Goal: Task Accomplishment & Management: Complete application form

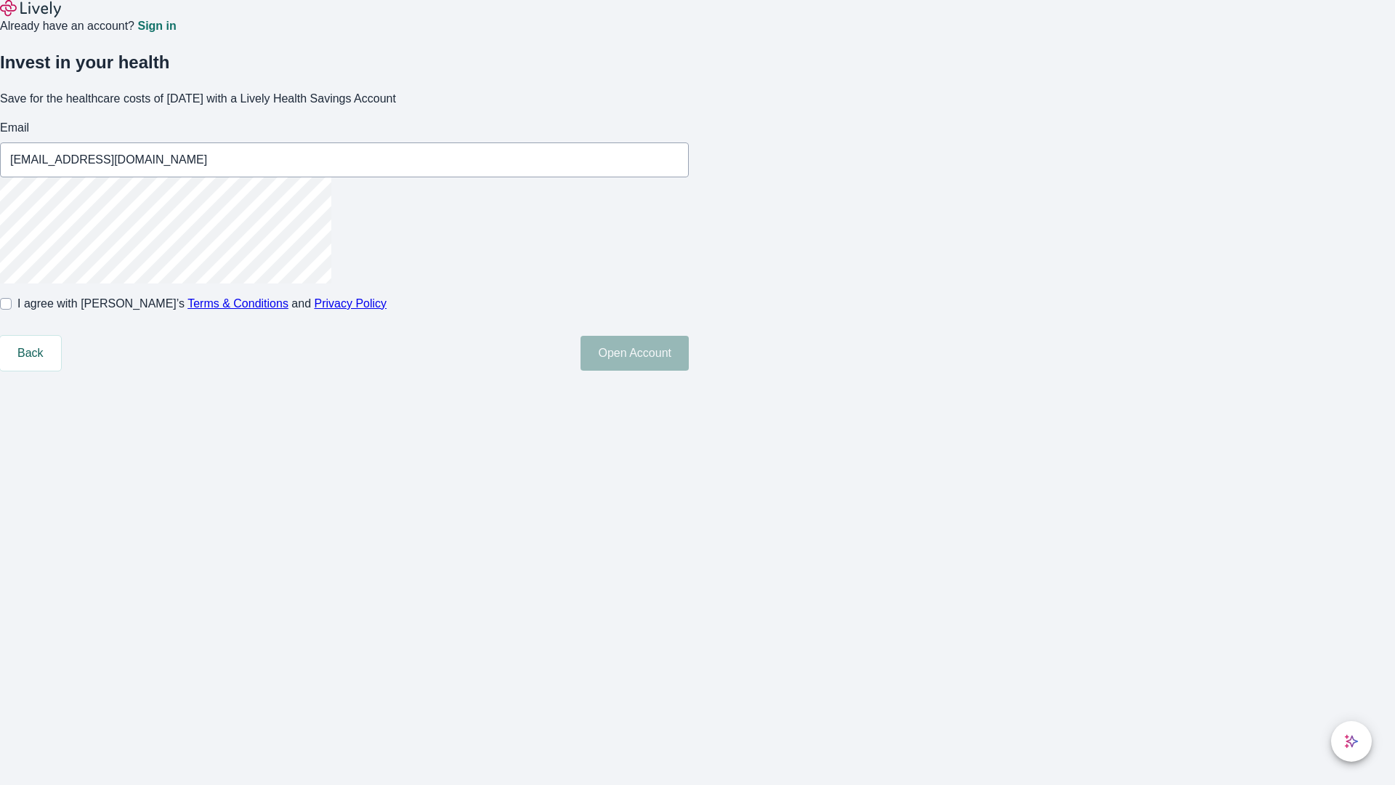
click at [12, 310] on input "I agree with Lively’s Terms & Conditions and Privacy Policy" at bounding box center [6, 304] width 12 height 12
checkbox input "true"
click at [689, 371] on button "Open Account" at bounding box center [635, 353] width 108 height 35
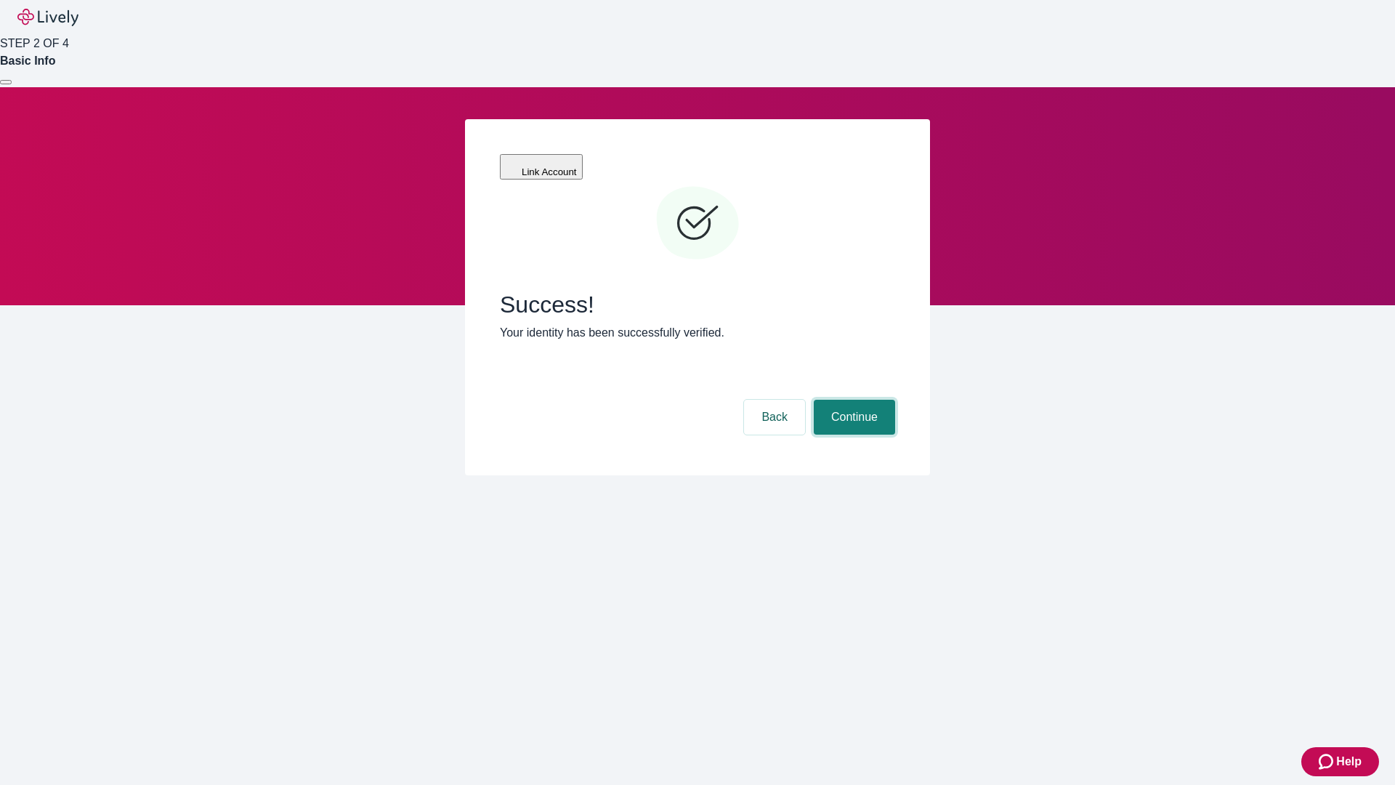
click at [852, 400] on button "Continue" at bounding box center [854, 417] width 81 height 35
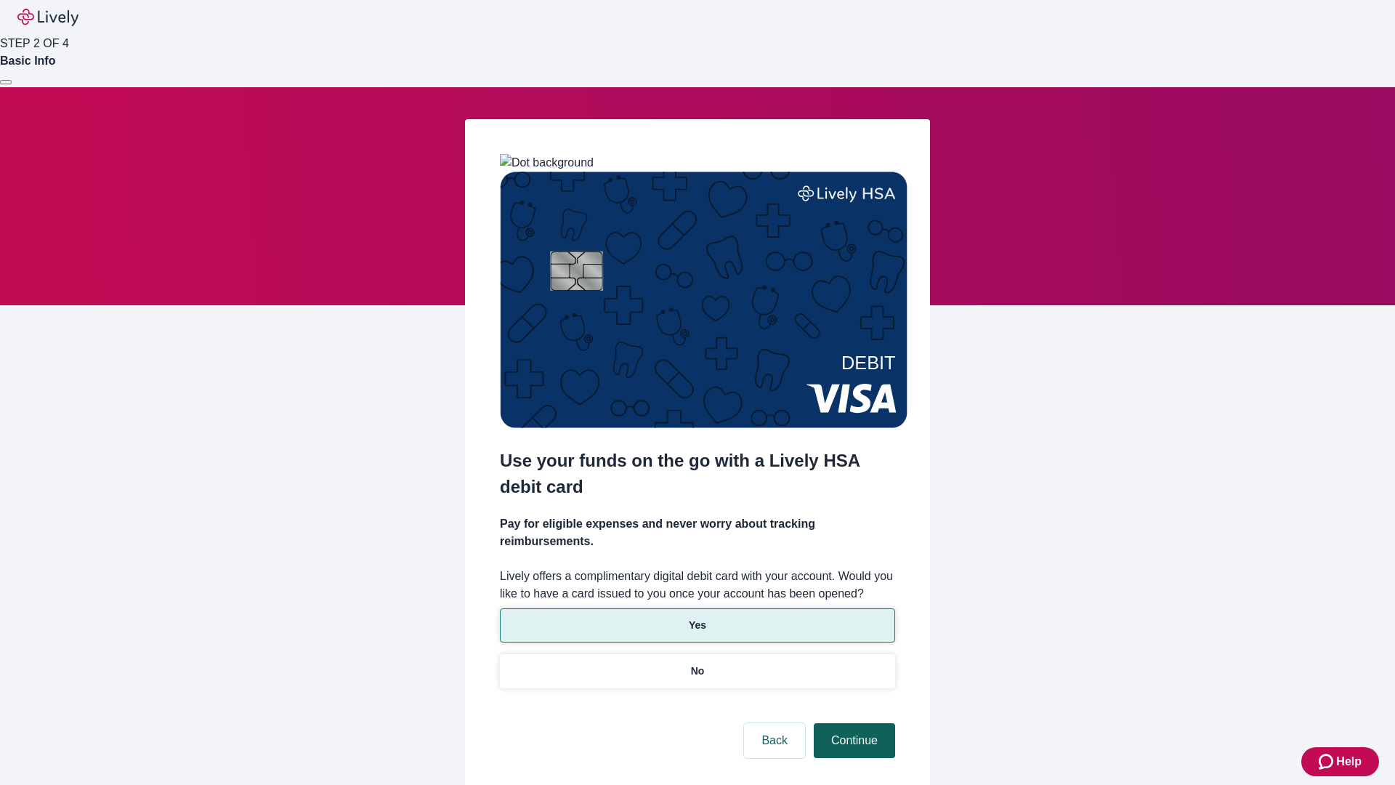
click at [697, 618] on p "Yes" at bounding box center [697, 625] width 17 height 15
click at [852, 723] on button "Continue" at bounding box center [854, 740] width 81 height 35
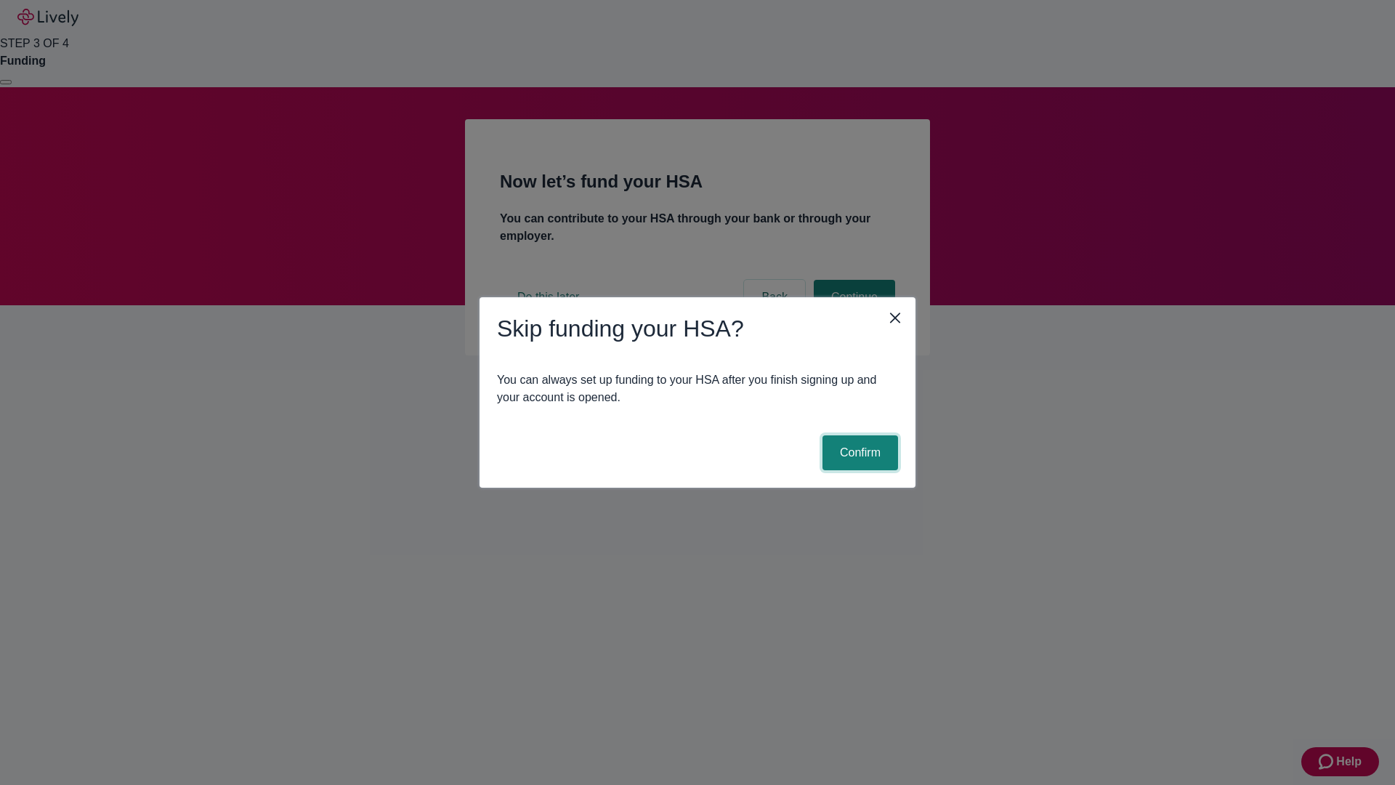
click at [858, 453] on button "Confirm" at bounding box center [861, 452] width 76 height 35
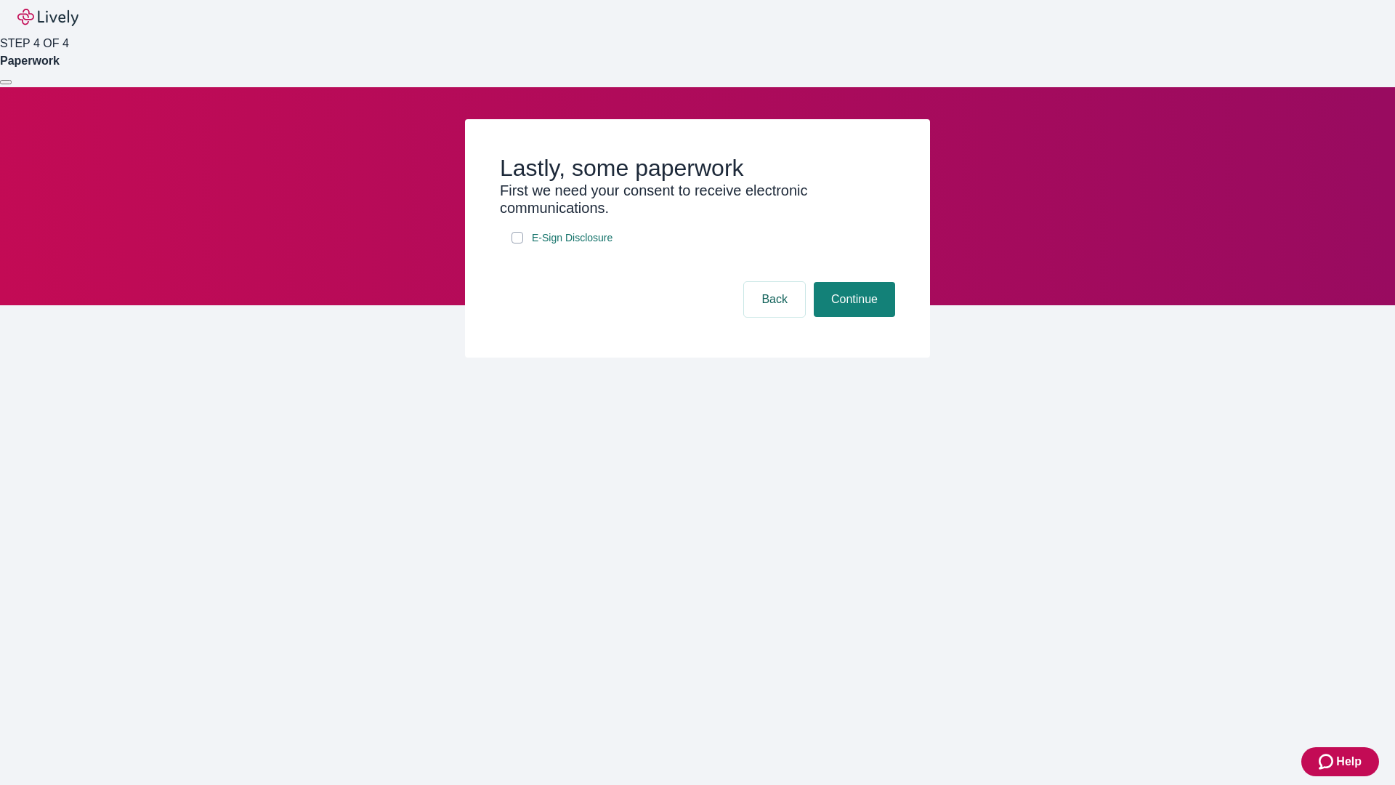
click at [517, 243] on input "E-Sign Disclosure" at bounding box center [518, 238] width 12 height 12
checkbox input "true"
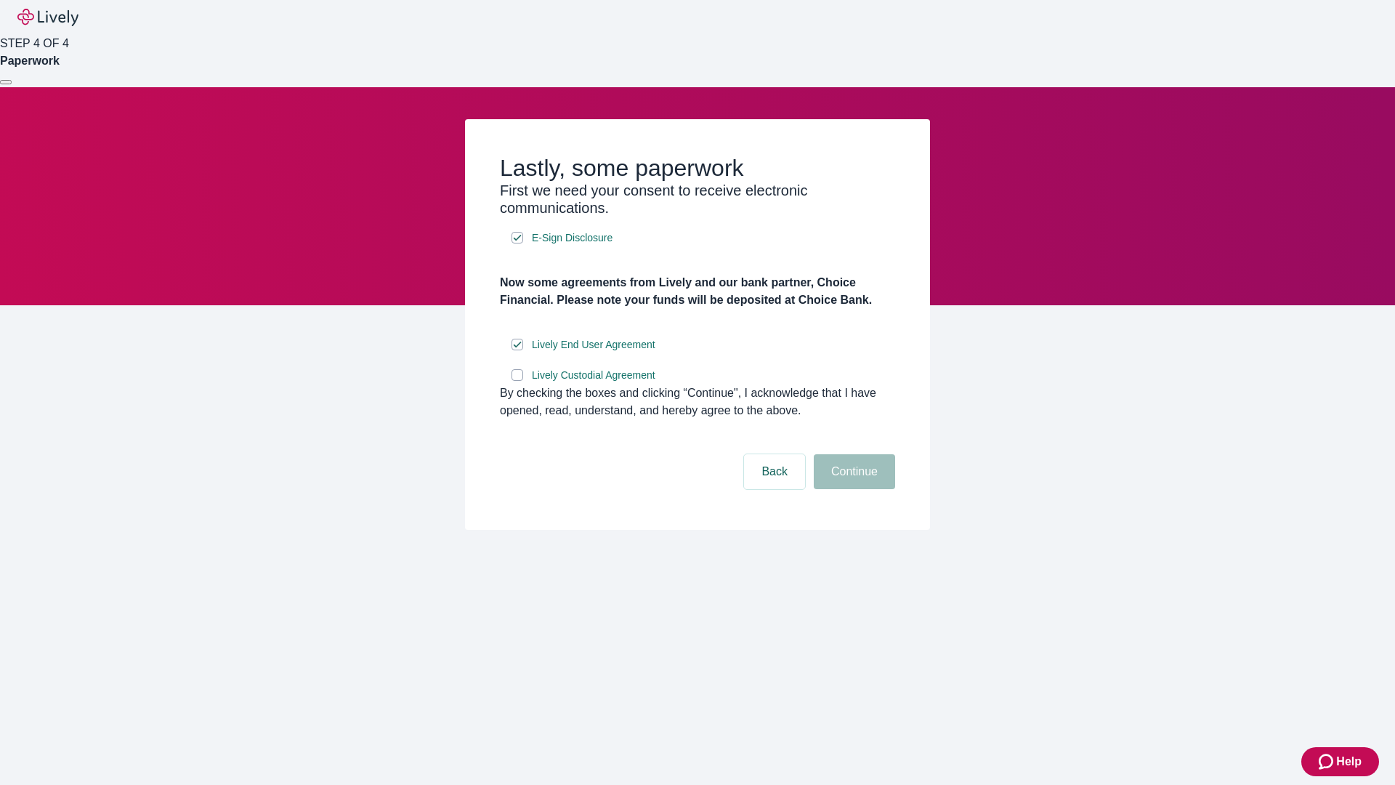
click at [517, 381] on input "Lively Custodial Agreement" at bounding box center [518, 375] width 12 height 12
checkbox input "true"
click at [852, 489] on button "Continue" at bounding box center [854, 471] width 81 height 35
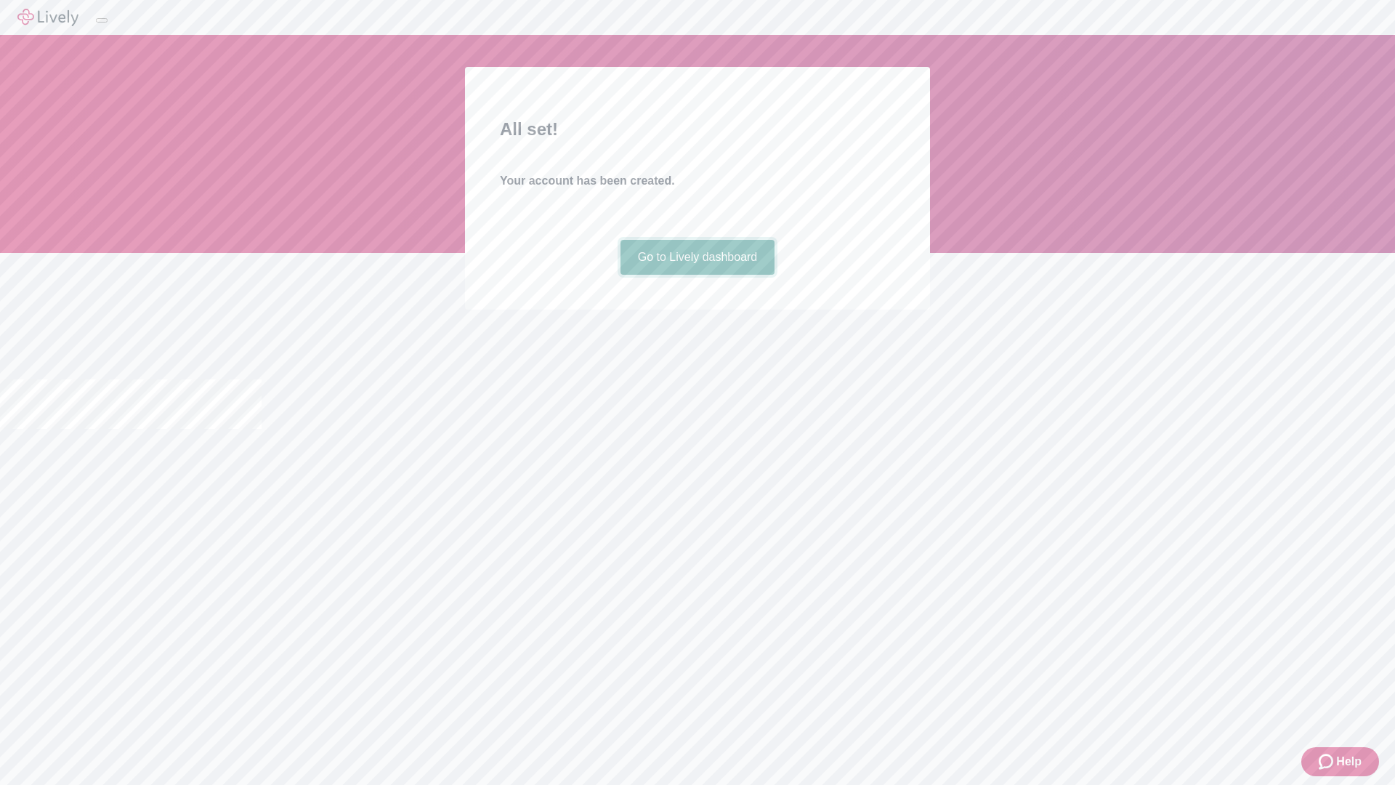
click at [697, 275] on link "Go to Lively dashboard" at bounding box center [698, 257] width 155 height 35
